Goal: Task Accomplishment & Management: Manage account settings

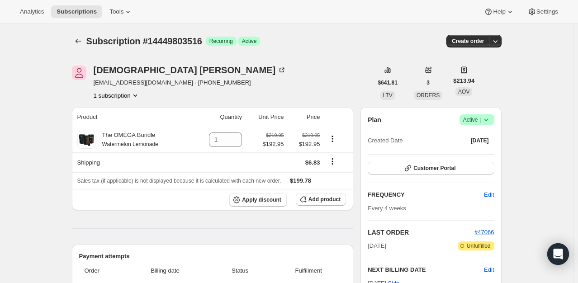
click at [475, 121] on span "Active |" at bounding box center [477, 119] width 28 height 9
click at [476, 153] on span "Cancel subscription" at bounding box center [479, 152] width 51 height 7
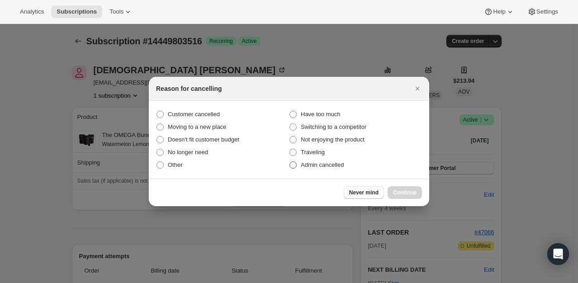
drag, startPoint x: 329, startPoint y: 168, endPoint x: 338, endPoint y: 169, distance: 9.1
click at [331, 168] on span "Admin cancelled" at bounding box center [322, 164] width 43 height 7
click at [315, 168] on span "Admin cancelled" at bounding box center [322, 164] width 43 height 7
click at [290, 162] on input "Admin cancelled" at bounding box center [290, 161] width 0 height 0
radio input "true"
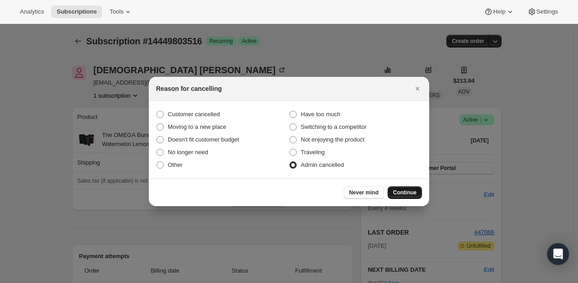
click at [401, 190] on span "Continue" at bounding box center [405, 192] width 24 height 7
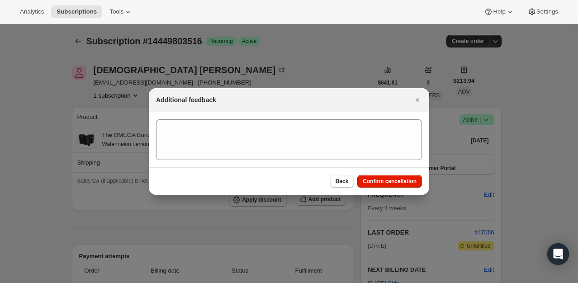
drag, startPoint x: 400, startPoint y: 186, endPoint x: 277, endPoint y: 116, distance: 141.4
click at [400, 185] on button "Confirm cancellation" at bounding box center [389, 181] width 65 height 13
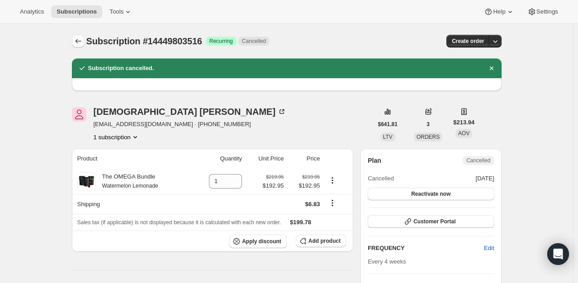
click at [77, 37] on icon "Subscriptions" at bounding box center [78, 41] width 9 height 9
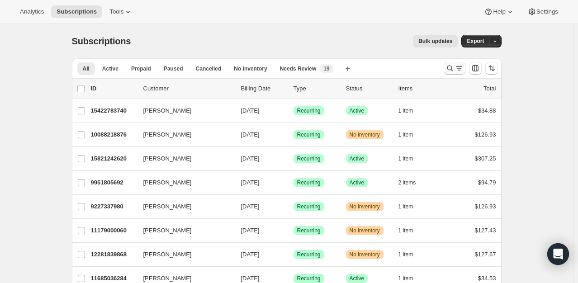
click at [448, 71] on icon "Search and filter results" at bounding box center [450, 68] width 9 height 9
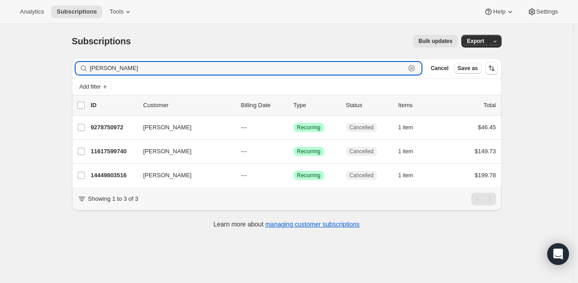
type input "yost"
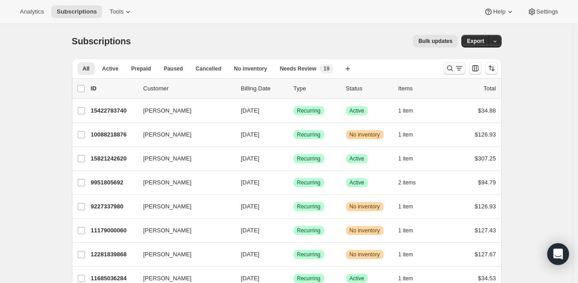
click at [452, 70] on icon "Search and filter results" at bounding box center [450, 68] width 9 height 9
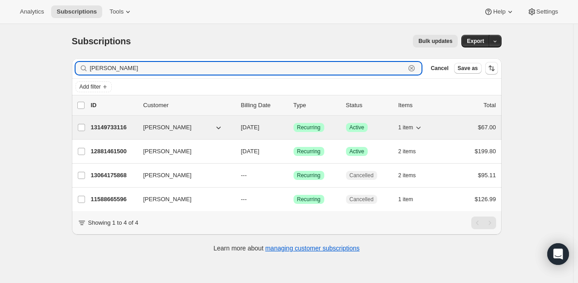
type input "[PERSON_NAME]"
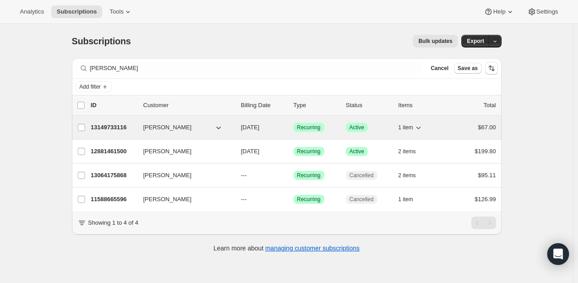
click at [114, 127] on p "13149733116" at bounding box center [113, 127] width 45 height 9
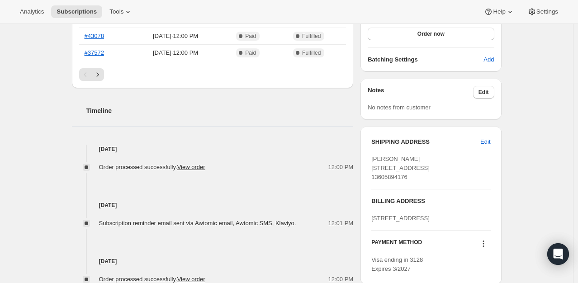
scroll to position [271, 0]
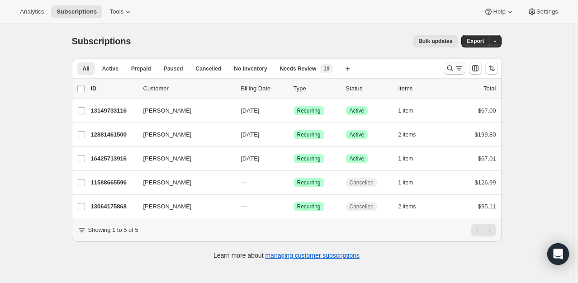
click at [458, 69] on icon "Search and filter results" at bounding box center [459, 68] width 9 height 9
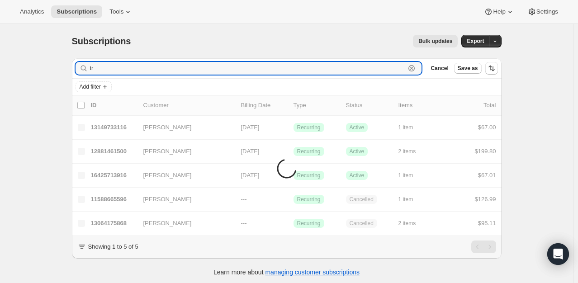
type input "t"
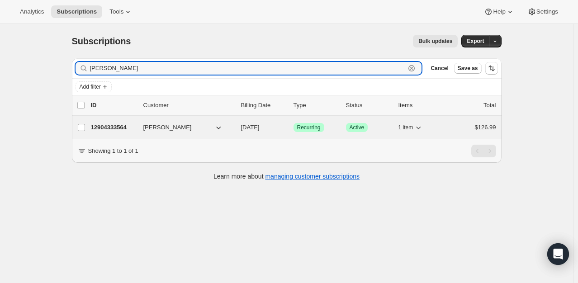
type input "[PERSON_NAME]"
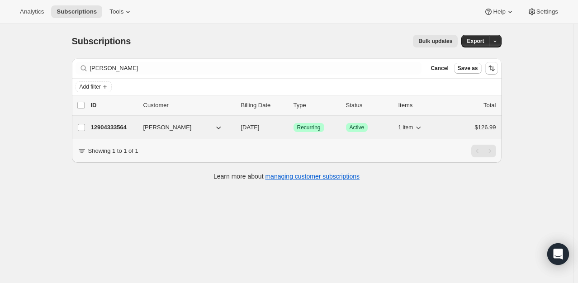
click at [110, 124] on p "12904333564" at bounding box center [113, 127] width 45 height 9
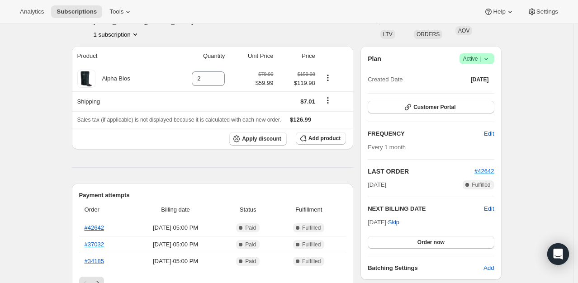
scroll to position [90, 0]
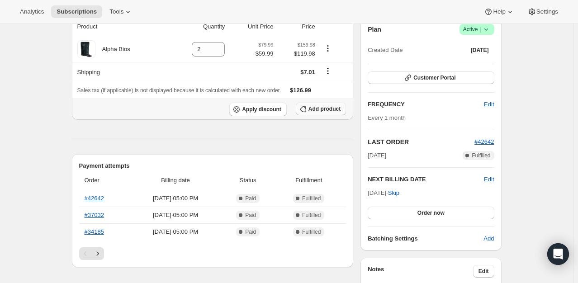
click at [345, 105] on button "Add product" at bounding box center [321, 109] width 50 height 13
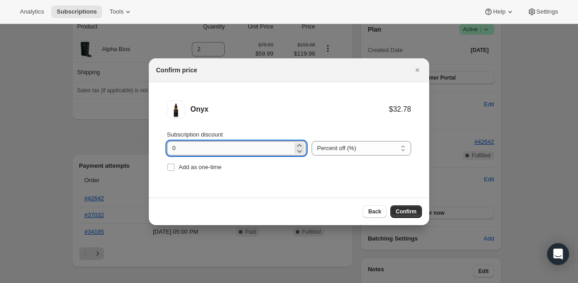
click at [278, 147] on input "0" at bounding box center [230, 148] width 126 height 14
type input "5"
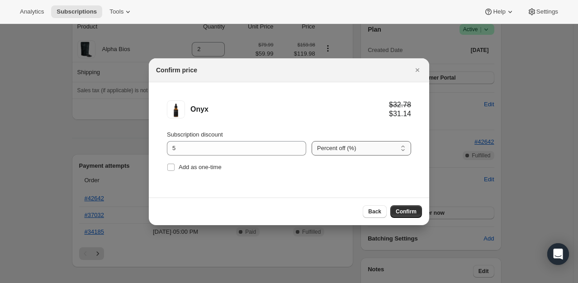
click at [389, 150] on select "Percent off (%) Amount off ($)" at bounding box center [362, 148] width 100 height 14
select select "fixed"
click at [312, 141] on select "Percent off (%) Amount off ($)" at bounding box center [362, 148] width 100 height 14
click at [416, 214] on span "Confirm" at bounding box center [406, 211] width 21 height 7
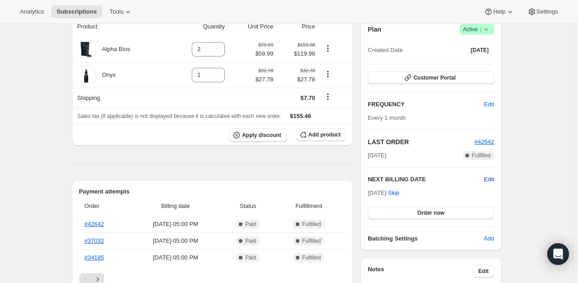
click at [492, 175] on span "Edit" at bounding box center [489, 179] width 10 height 9
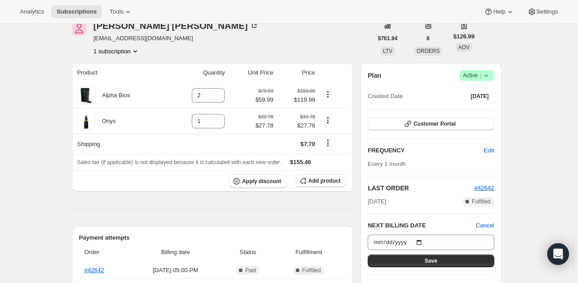
scroll to position [45, 0]
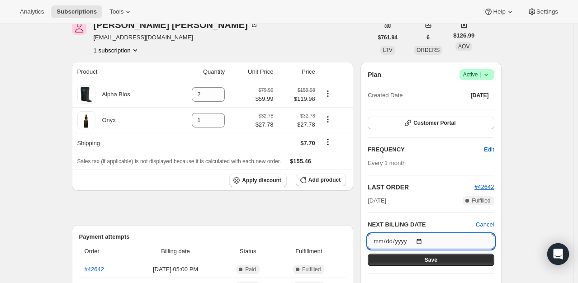
click at [426, 243] on input "[DATE]" at bounding box center [431, 241] width 126 height 15
type input "[DATE]"
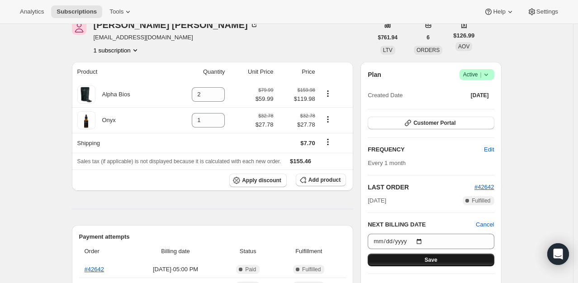
click at [433, 261] on span "Save" at bounding box center [431, 259] width 13 height 7
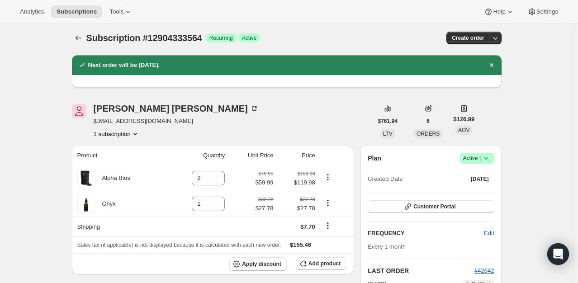
scroll to position [0, 0]
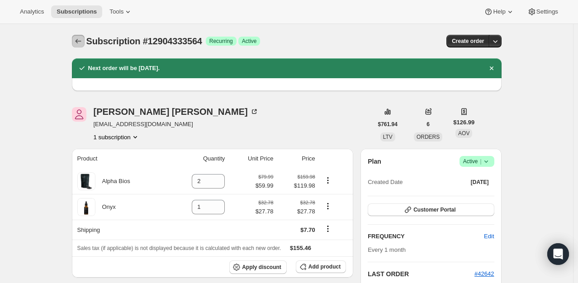
click at [82, 41] on icon "Subscriptions" at bounding box center [78, 41] width 9 height 9
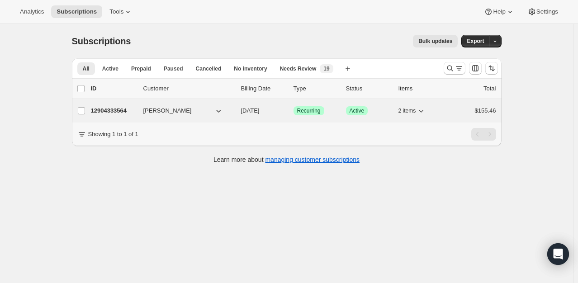
click at [112, 113] on p "12904333564" at bounding box center [113, 110] width 45 height 9
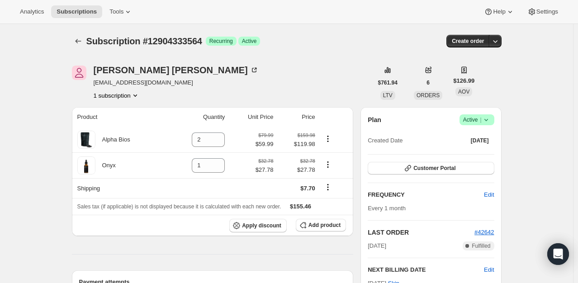
click at [310, 74] on div "[PERSON_NAME] [EMAIL_ADDRESS][DOMAIN_NAME] 1 subscription" at bounding box center [222, 83] width 301 height 34
click at [80, 42] on icon "Subscriptions" at bounding box center [78, 41] width 9 height 9
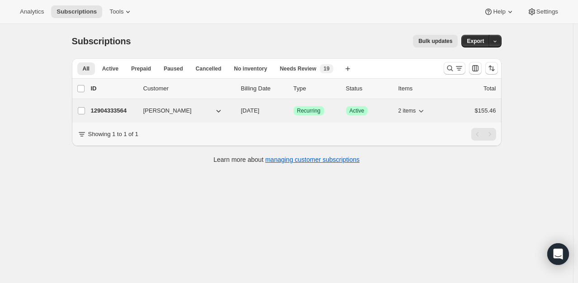
click at [122, 115] on div "12904333564 [PERSON_NAME] [DATE] Success Recurring Success Active 2 items $155.…" at bounding box center [293, 110] width 405 height 13
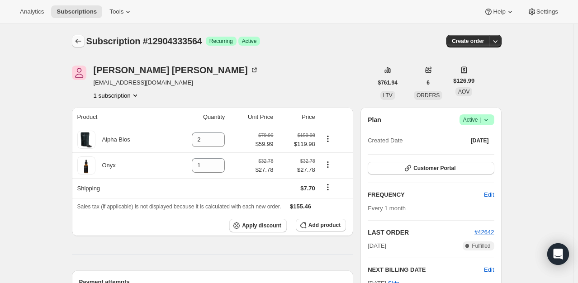
click at [78, 44] on icon "Subscriptions" at bounding box center [78, 41] width 9 height 9
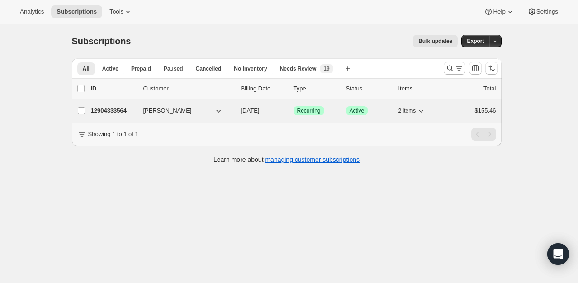
click at [136, 114] on p "12904333564" at bounding box center [113, 110] width 45 height 9
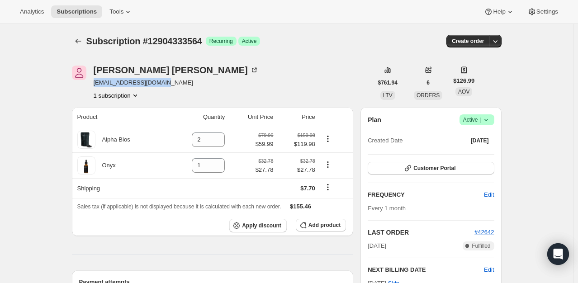
drag, startPoint x: 168, startPoint y: 85, endPoint x: 95, endPoint y: 85, distance: 73.3
click at [95, 88] on div "[PERSON_NAME] [EMAIL_ADDRESS][DOMAIN_NAME] 1 subscription" at bounding box center [222, 83] width 301 height 34
copy span "[EMAIL_ADDRESS][DOMAIN_NAME]"
click at [254, 78] on div "[PERSON_NAME] [EMAIL_ADDRESS][DOMAIN_NAME] 1 subscription" at bounding box center [222, 83] width 301 height 34
drag, startPoint x: 349, startPoint y: 28, endPoint x: 369, endPoint y: 27, distance: 20.4
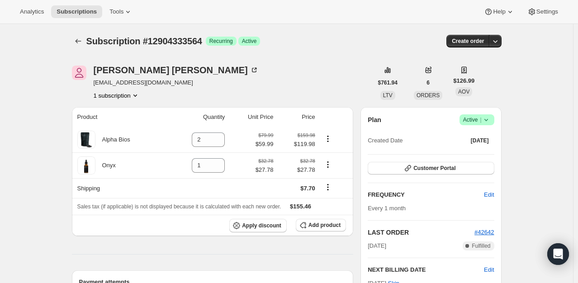
click at [349, 28] on div "Subscription #12904333564. This page is ready Subscription #12904333564 Success…" at bounding box center [287, 41] width 430 height 34
drag, startPoint x: 172, startPoint y: 85, endPoint x: 92, endPoint y: 84, distance: 80.1
click at [92, 84] on div "[PERSON_NAME] [EMAIL_ADDRESS][DOMAIN_NAME] 1 subscription" at bounding box center [222, 83] width 301 height 34
copy span "[EMAIL_ADDRESS][DOMAIN_NAME]"
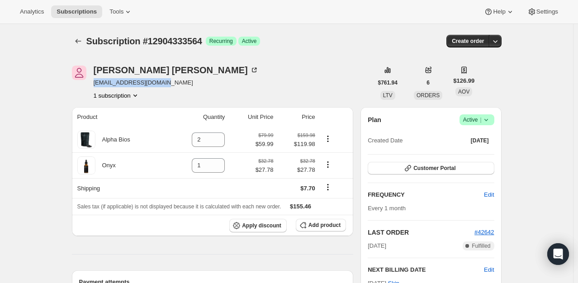
drag, startPoint x: 171, startPoint y: 81, endPoint x: 96, endPoint y: 85, distance: 75.2
click at [96, 85] on div "[PERSON_NAME] [EMAIL_ADDRESS][DOMAIN_NAME] 1 subscription" at bounding box center [222, 83] width 301 height 34
copy span "[EMAIL_ADDRESS][DOMAIN_NAME]"
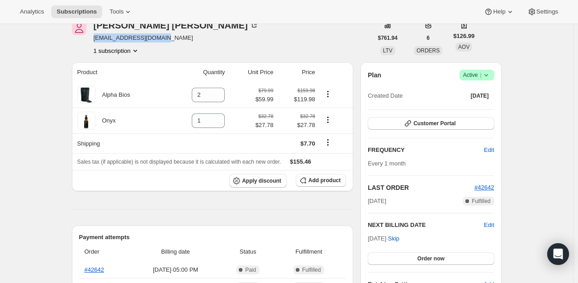
scroll to position [45, 0]
click at [240, 3] on div "Analytics Subscriptions Tools Help Settings" at bounding box center [289, 12] width 578 height 24
click at [325, 183] on span "Add product" at bounding box center [325, 179] width 32 height 7
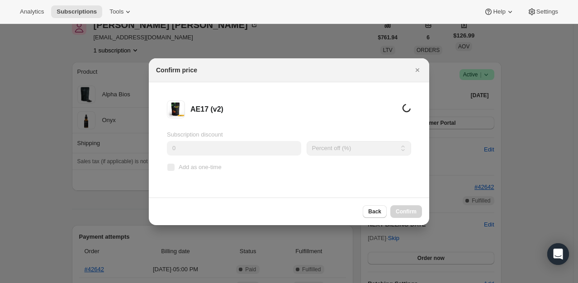
scroll to position [0, 0]
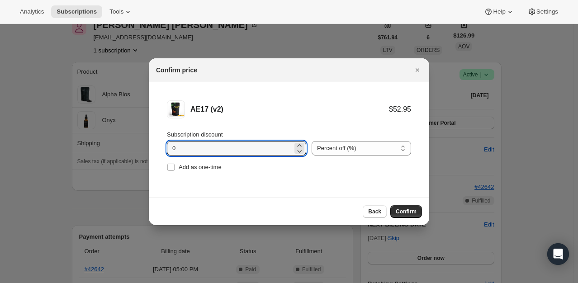
drag, startPoint x: 216, startPoint y: 149, endPoint x: 155, endPoint y: 157, distance: 61.5
click at [155, 157] on li "AE17 (v2) $52.95 Subscription discount 0 Percent off (%) Amount off ($) Percent…" at bounding box center [289, 136] width 280 height 109
type input "5"
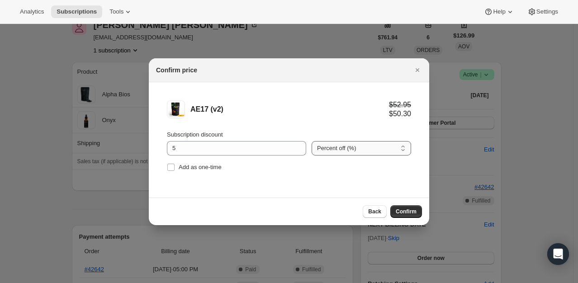
click at [333, 145] on select "Percent off (%) Amount off ($)" at bounding box center [362, 148] width 100 height 14
select select "fixed"
click at [312, 141] on select "Percent off (%) Amount off ($)" at bounding box center [362, 148] width 100 height 14
click at [304, 203] on div "Back Confirm" at bounding box center [289, 212] width 280 height 28
click at [416, 209] on span "Confirm" at bounding box center [406, 211] width 21 height 7
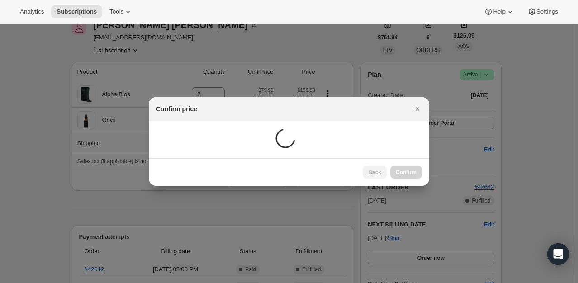
scroll to position [45, 0]
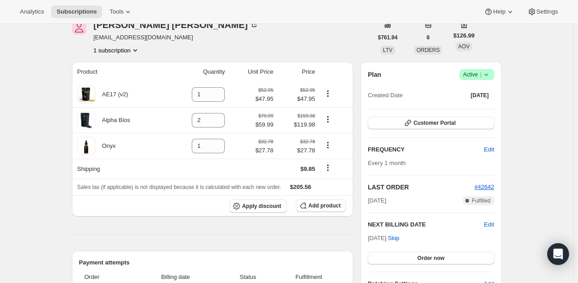
click at [314, 43] on div "[PERSON_NAME] [EMAIL_ADDRESS][DOMAIN_NAME] 1 subscription" at bounding box center [222, 37] width 301 height 34
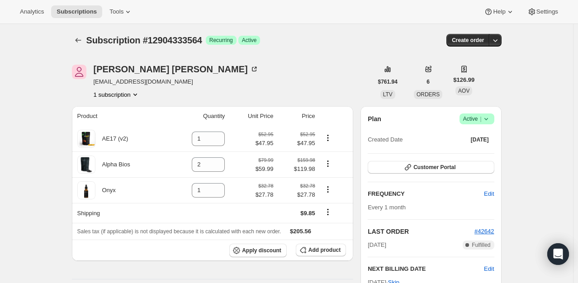
scroll to position [0, 0]
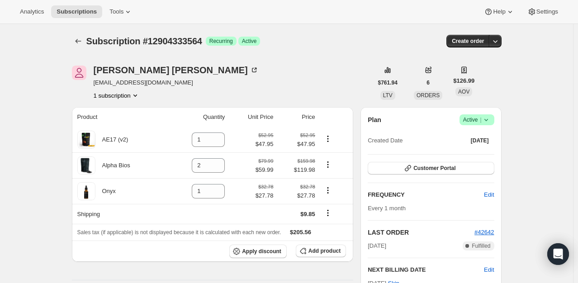
click at [82, 36] on button "Subscriptions" at bounding box center [78, 41] width 13 height 13
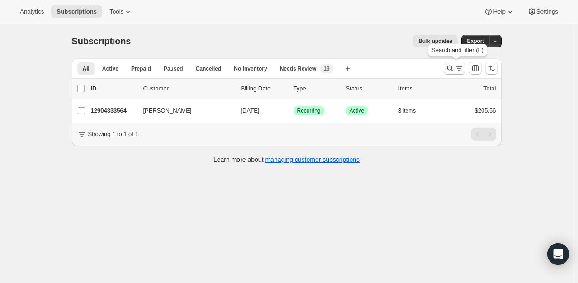
click at [447, 70] on icon "Search and filter results" at bounding box center [450, 68] width 9 height 9
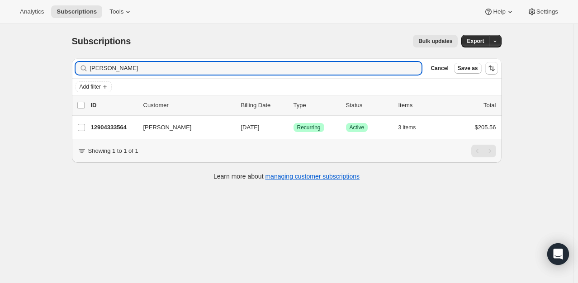
drag, startPoint x: 123, startPoint y: 73, endPoint x: 66, endPoint y: 71, distance: 57.5
click at [66, 71] on div "Subscriptions. This page is ready Subscriptions Bulk updates More actions Bulk …" at bounding box center [286, 107] width 451 height 166
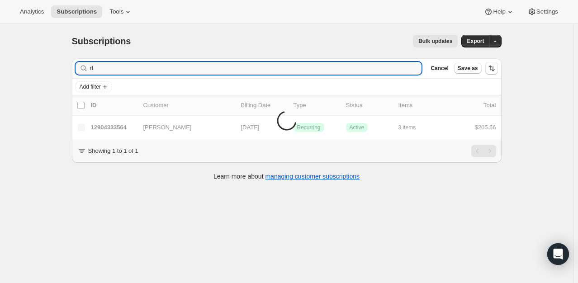
type input "r"
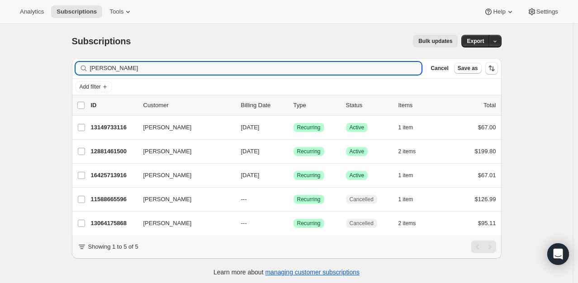
type input "[PERSON_NAME]"
